Goal: Find specific page/section: Find specific page/section

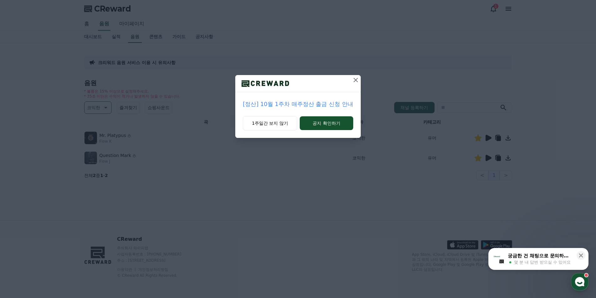
click at [354, 78] on icon at bounding box center [356, 80] width 4 height 4
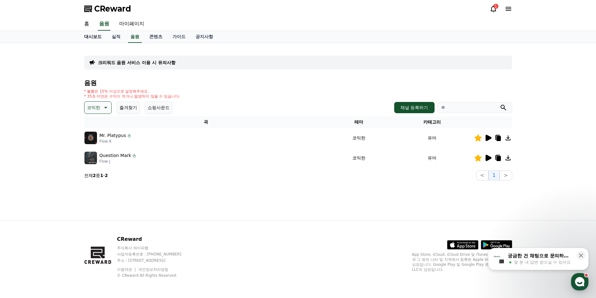
click at [98, 40] on link "대시보드" at bounding box center [93, 37] width 28 height 12
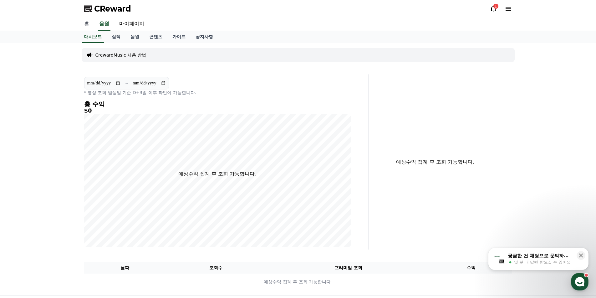
click at [92, 22] on link "홈" at bounding box center [86, 24] width 15 height 13
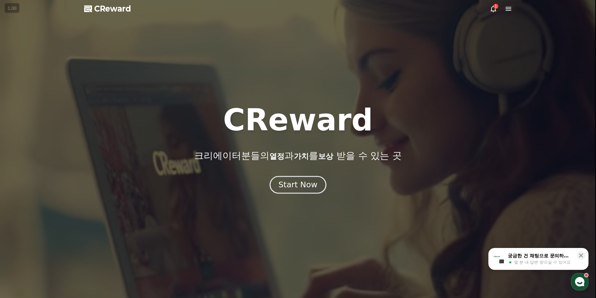
click at [316, 188] on button "Start Now" at bounding box center [298, 185] width 57 height 18
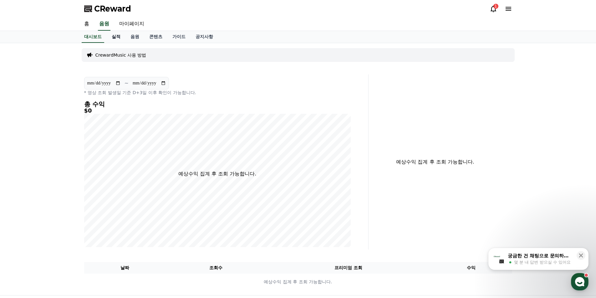
click at [119, 38] on link "실적" at bounding box center [116, 37] width 19 height 12
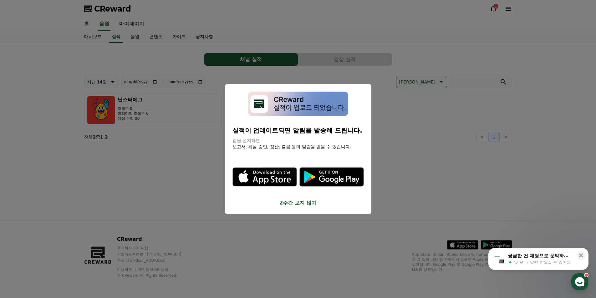
click at [311, 200] on button "2주간 보지 않기" at bounding box center [298, 203] width 131 height 8
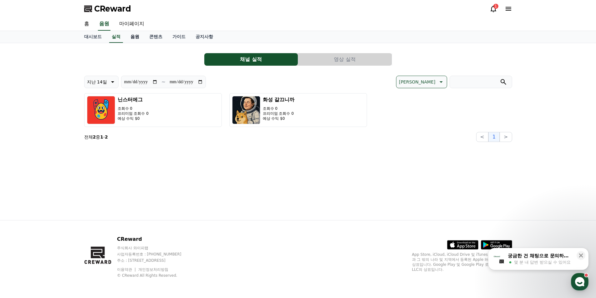
click at [137, 36] on link "음원" at bounding box center [135, 37] width 19 height 12
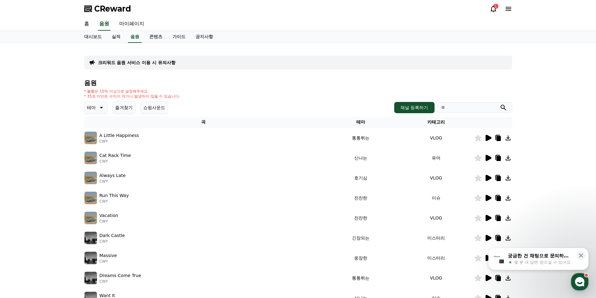
click at [490, 141] on icon at bounding box center [489, 138] width 8 height 8
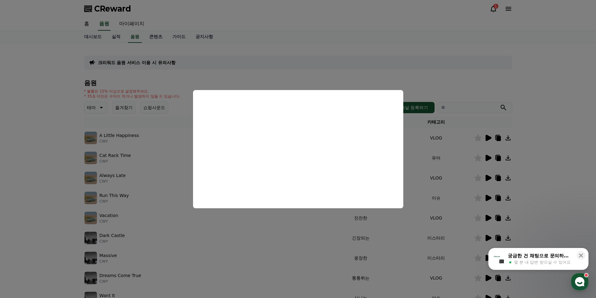
click at [387, 239] on button "close modal" at bounding box center [298, 149] width 596 height 298
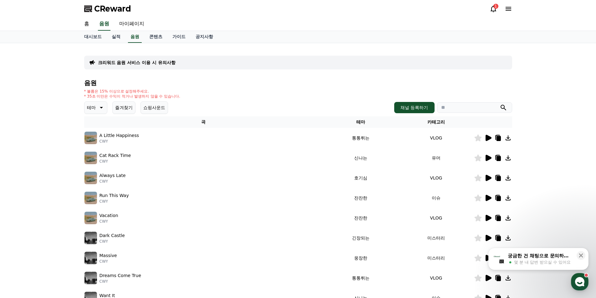
click at [476, 136] on icon at bounding box center [479, 138] width 8 height 7
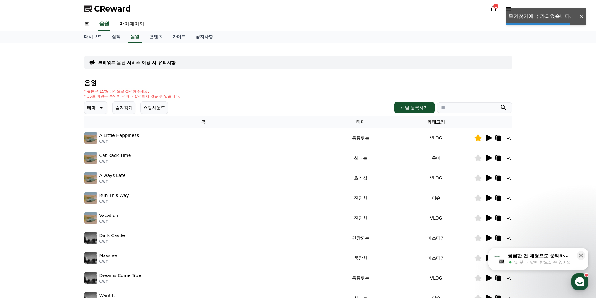
click at [488, 158] on icon at bounding box center [489, 158] width 6 height 6
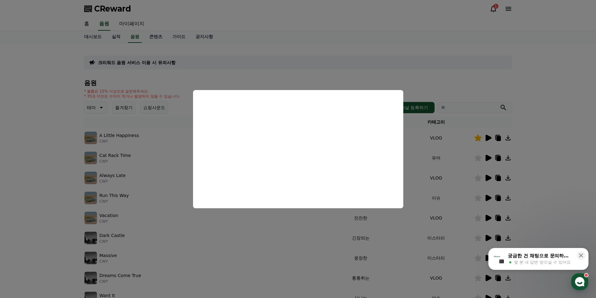
drag, startPoint x: 323, startPoint y: 232, endPoint x: 400, endPoint y: 210, distance: 80.5
click at [323, 232] on button "close modal" at bounding box center [298, 149] width 596 height 298
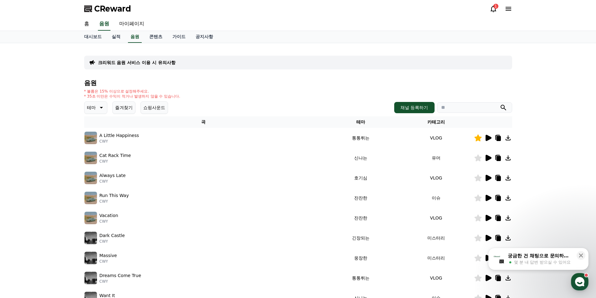
click at [490, 176] on icon at bounding box center [489, 178] width 8 height 8
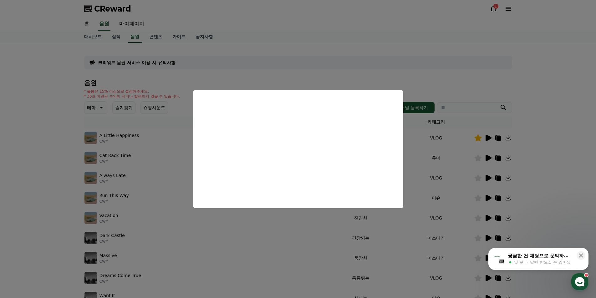
click at [441, 107] on button "close modal" at bounding box center [298, 149] width 596 height 298
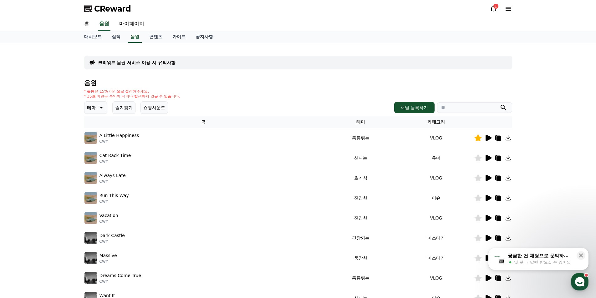
click at [488, 179] on icon at bounding box center [489, 178] width 6 height 6
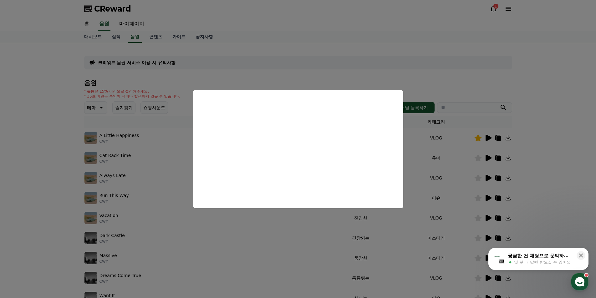
click at [323, 228] on button "close modal" at bounding box center [298, 149] width 596 height 298
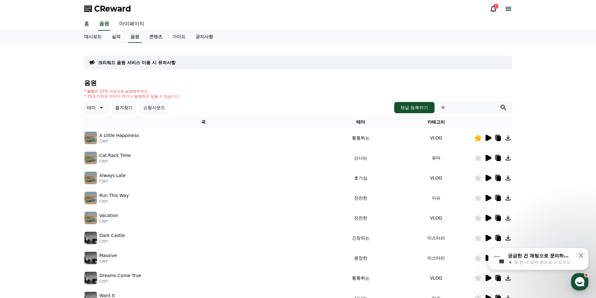
click at [486, 197] on icon at bounding box center [489, 198] width 6 height 6
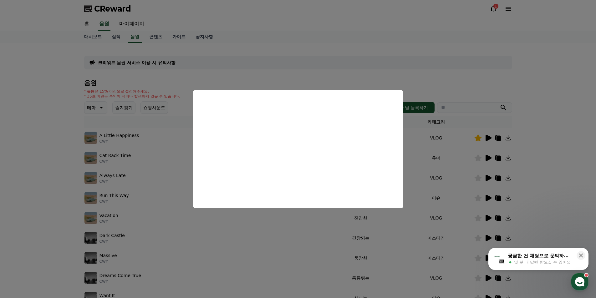
click at [379, 226] on button "close modal" at bounding box center [298, 149] width 596 height 298
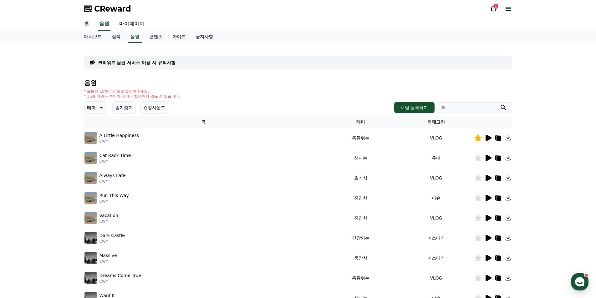
click at [494, 9] on icon at bounding box center [494, 9] width 8 height 8
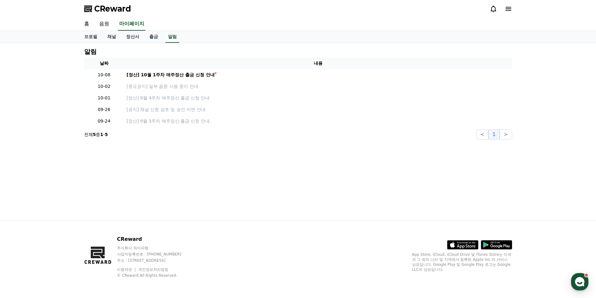
click at [236, 33] on div "프로필 채널 정산서 출금 알림" at bounding box center [298, 37] width 438 height 12
